Goal: Task Accomplishment & Management: Use online tool/utility

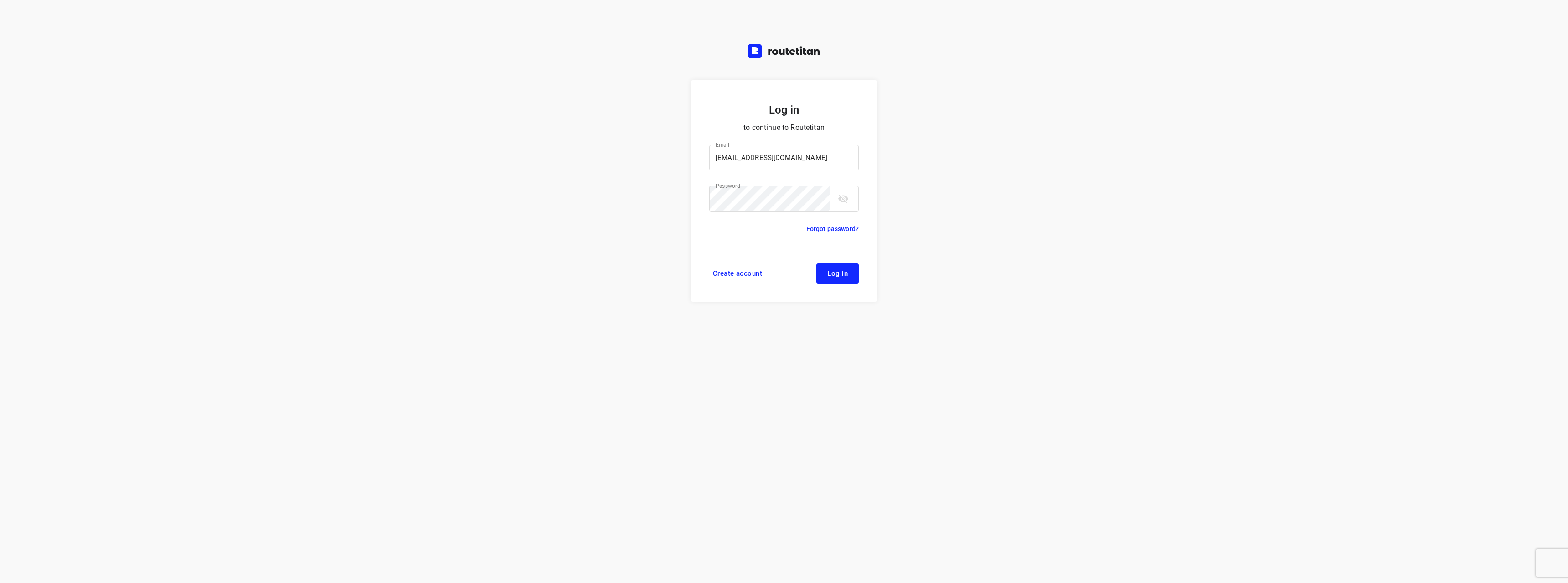
click at [847, 270] on span "Log in" at bounding box center [838, 273] width 20 height 8
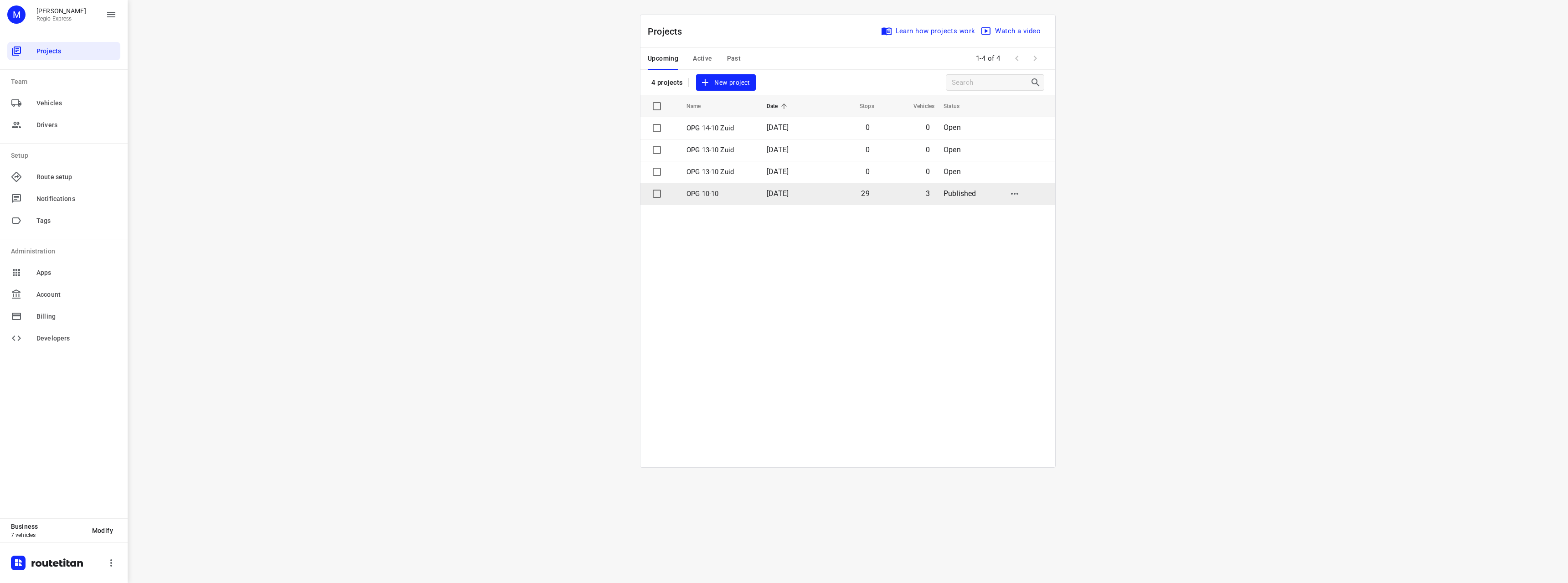
click at [740, 200] on td "OPG 10-10" at bounding box center [719, 194] width 82 height 22
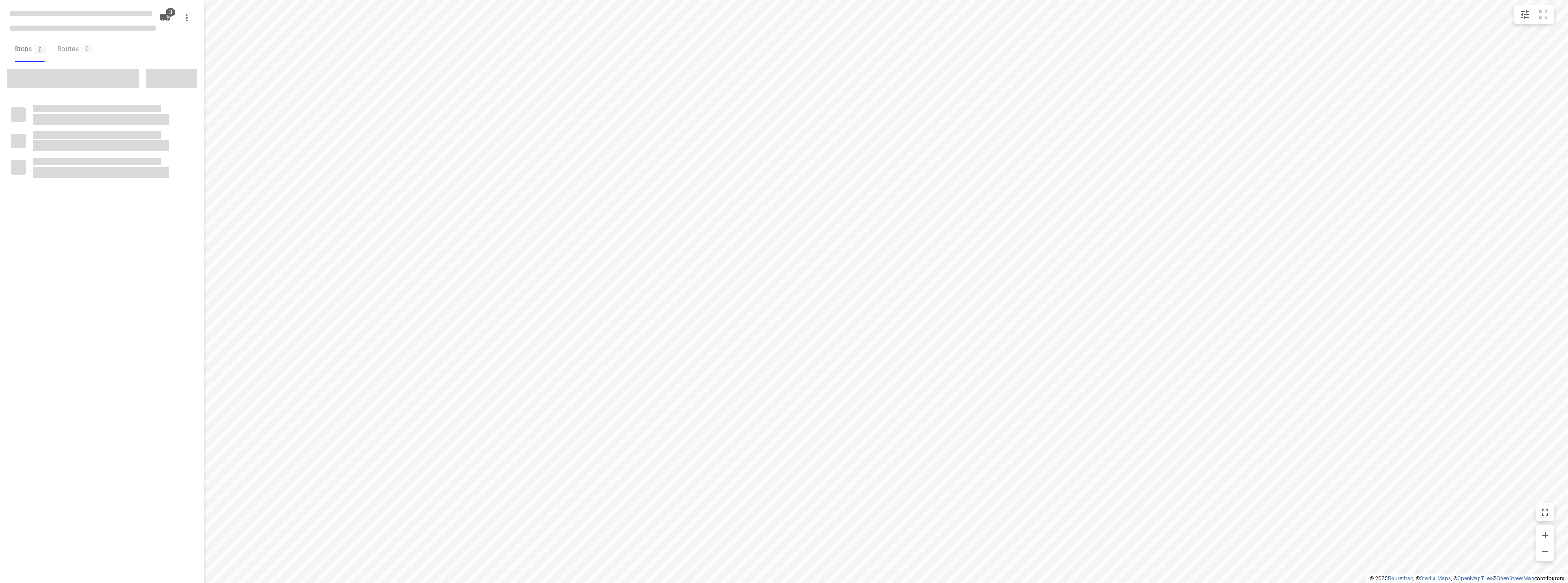
type input "distance"
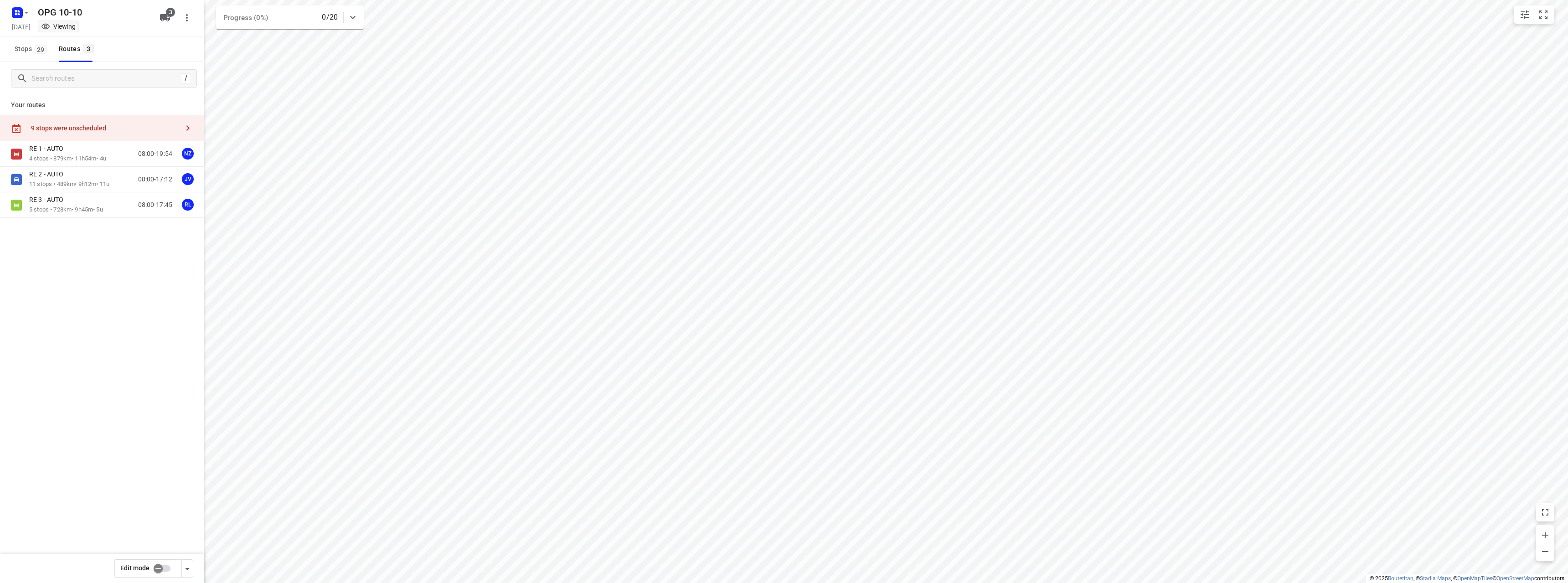
click at [158, 568] on input "checkbox" at bounding box center [159, 568] width 52 height 18
checkbox input "true"
click at [112, 151] on div "RE 1 - AUTO 4 stops • 879km • 11h54m • 4u 08:00-19:54 NZ" at bounding box center [117, 154] width 175 height 18
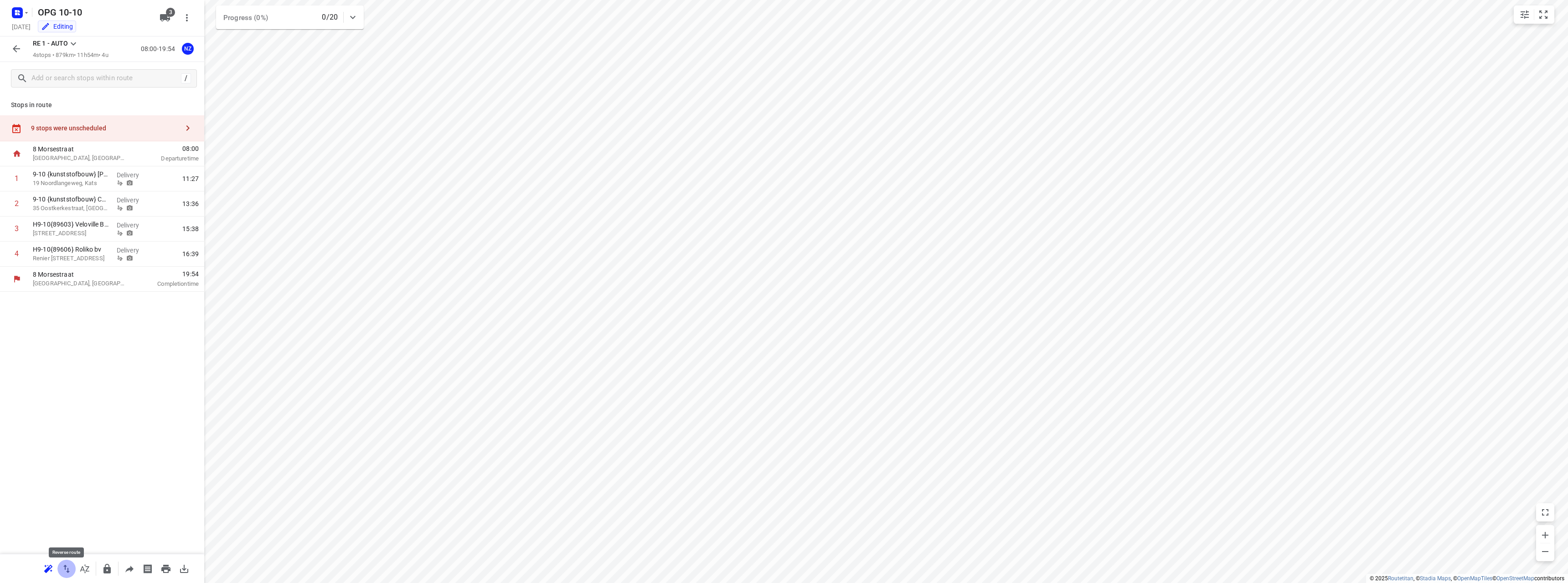
click at [66, 570] on icon "button" at bounding box center [66, 568] width 11 height 11
click at [13, 49] on icon "button" at bounding box center [16, 49] width 11 height 11
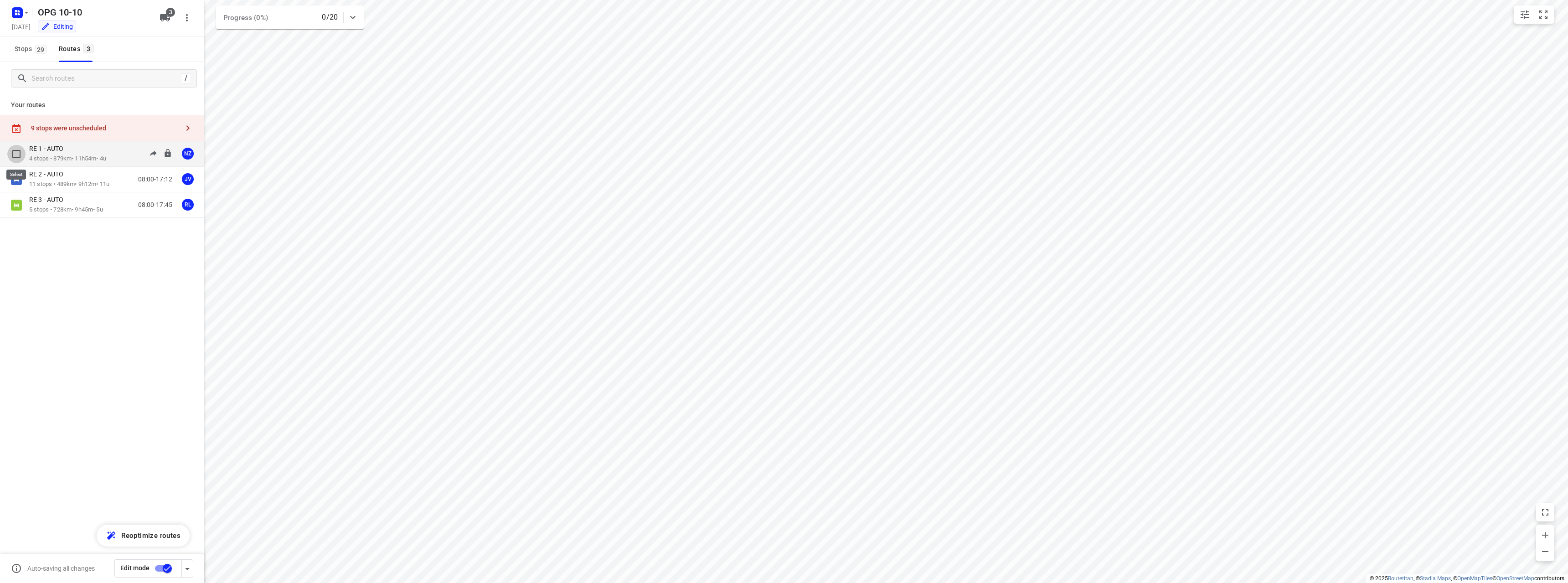
click at [14, 155] on input "checkbox" at bounding box center [17, 154] width 18 height 18
checkbox input "true"
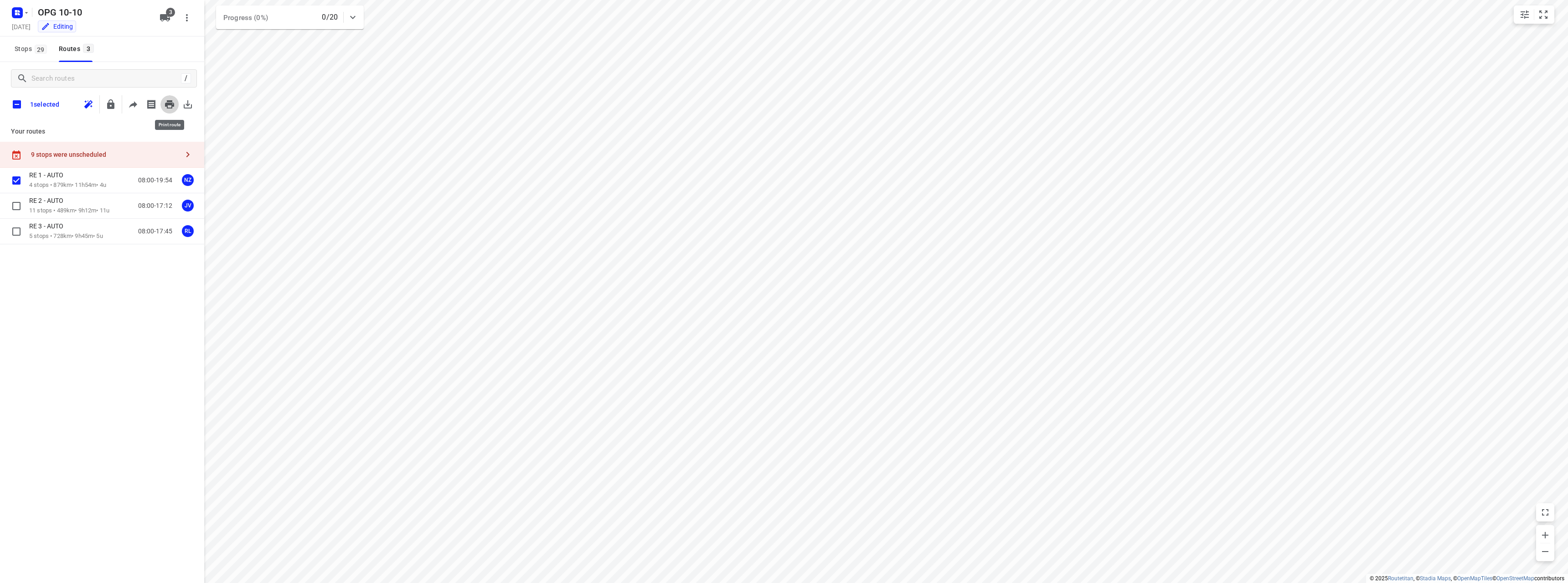
click at [170, 107] on icon "button" at bounding box center [170, 104] width 11 height 11
click at [18, 107] on input "checkbox" at bounding box center [17, 104] width 19 height 19
checkbox input "true"
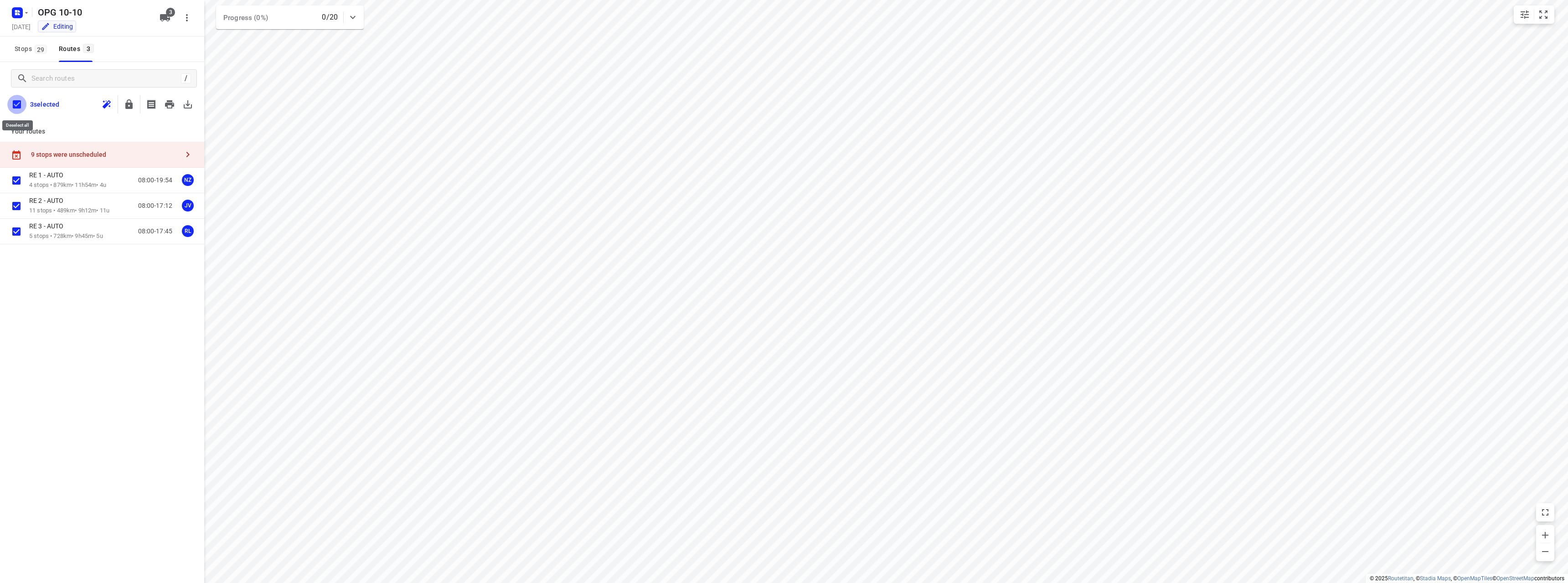
click at [14, 105] on input "checkbox" at bounding box center [17, 104] width 19 height 19
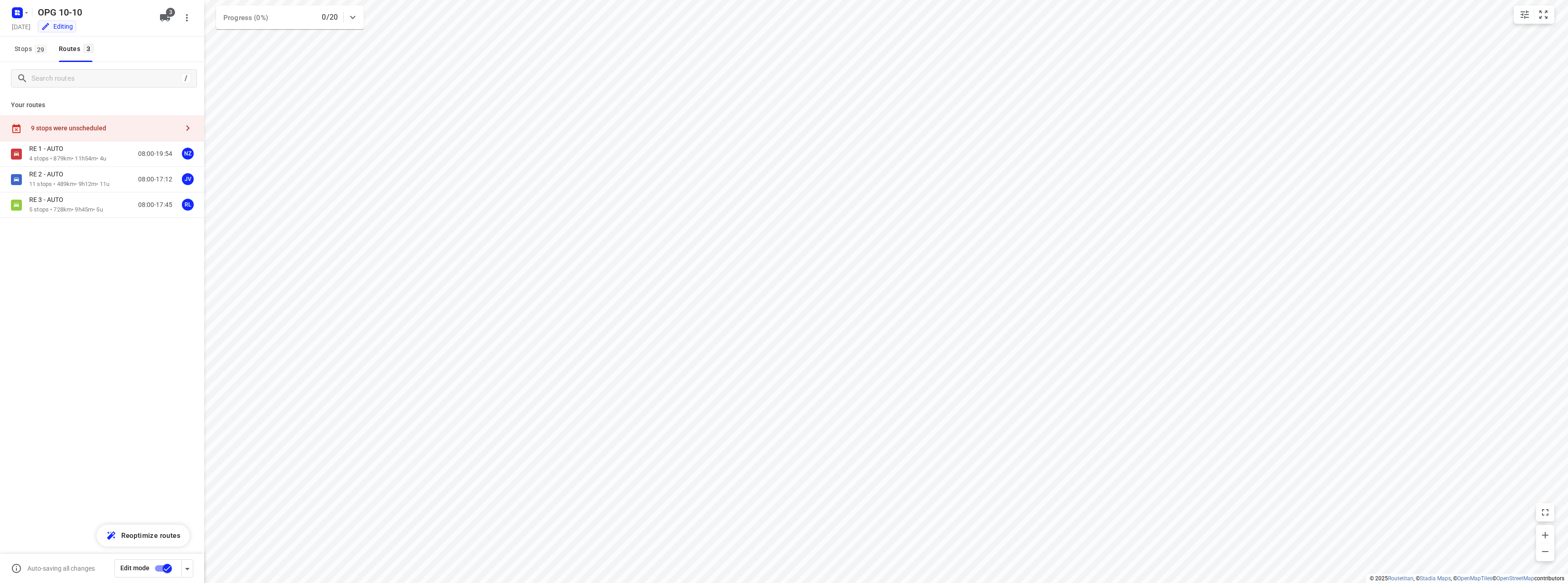
click at [170, 572] on input "checkbox" at bounding box center [167, 568] width 52 height 18
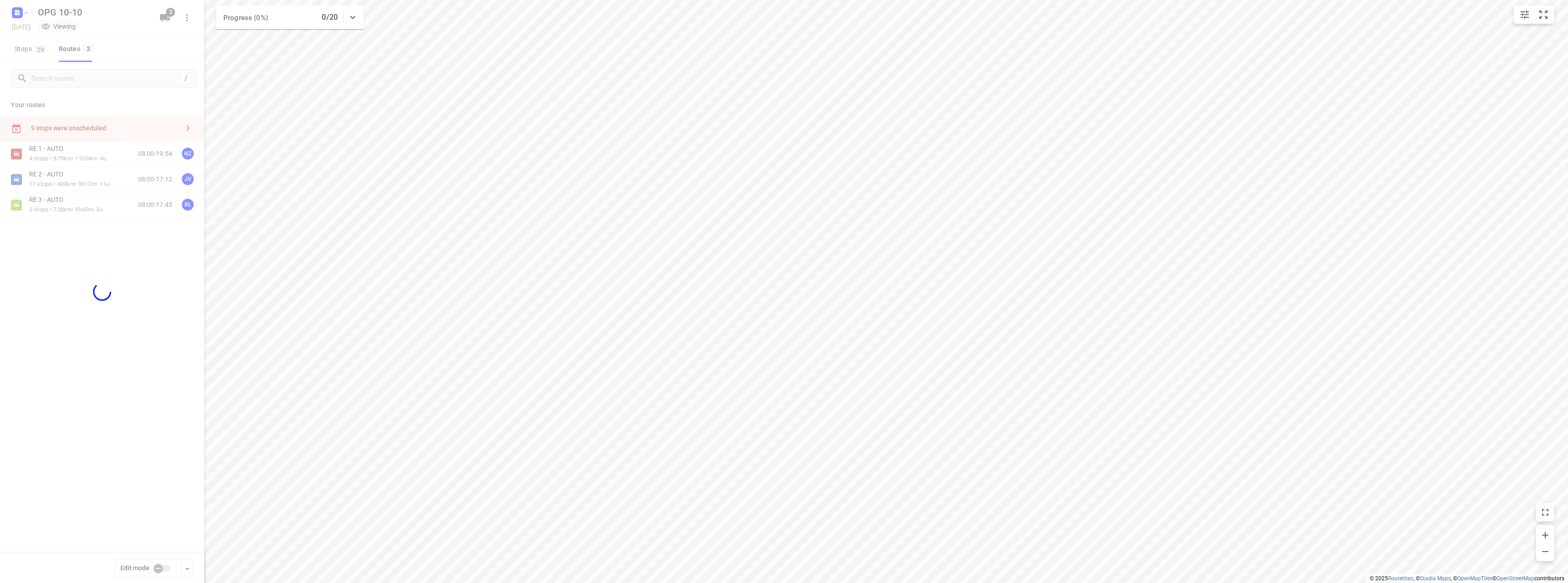
checkbox input "false"
